Goal: Task Accomplishment & Management: Complete application form

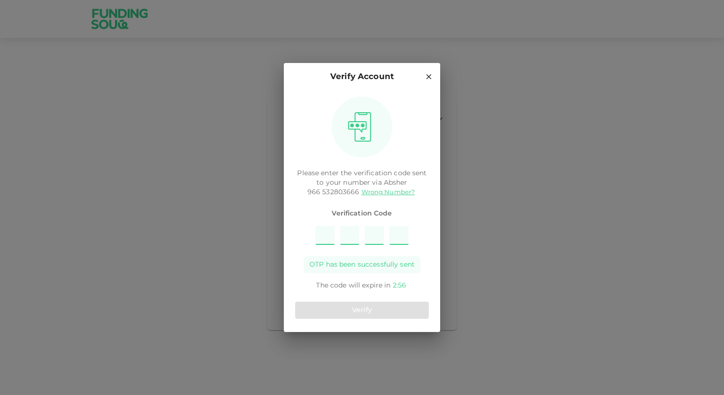
type input "1"
type input "8"
type input "4"
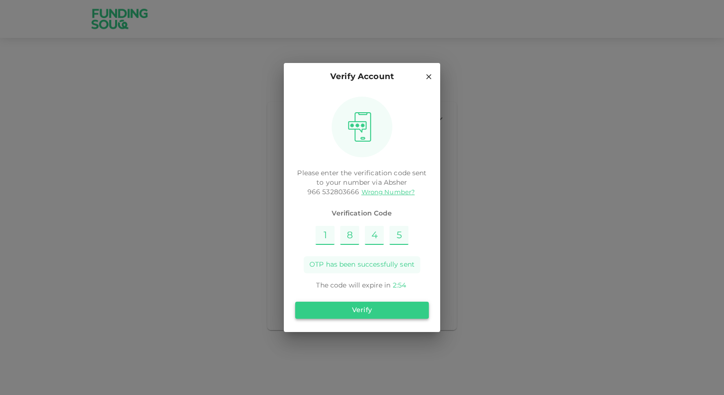
type input "5"
click at [350, 307] on button "Verify" at bounding box center [362, 310] width 134 height 17
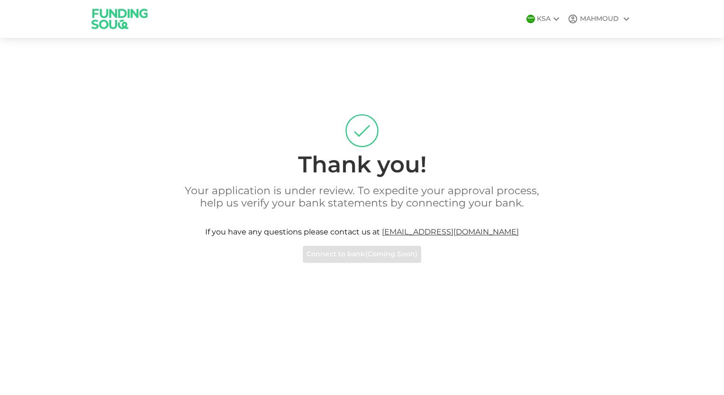
click at [258, 185] on p "Your application is under review. To expedite your approval process, help us ve…" at bounding box center [362, 197] width 378 height 25
click at [107, 12] on img at bounding box center [119, 18] width 71 height 37
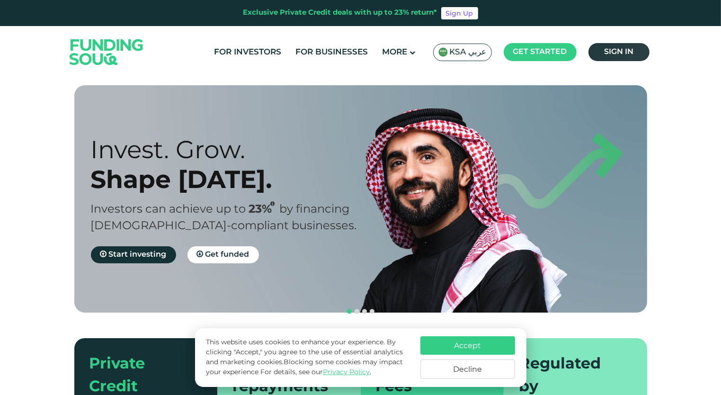
click at [609, 49] on span "Sign in" at bounding box center [618, 51] width 29 height 7
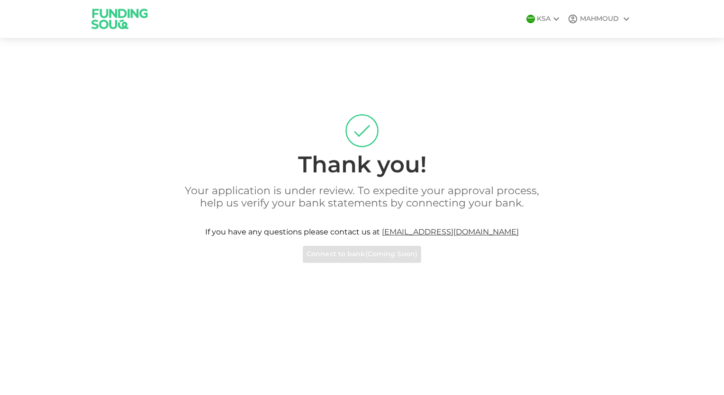
click at [608, 17] on div "MAHMOUD" at bounding box center [599, 19] width 39 height 10
click at [565, 119] on div at bounding box center [362, 197] width 724 height 395
